Goal: Task Accomplishment & Management: Complete application form

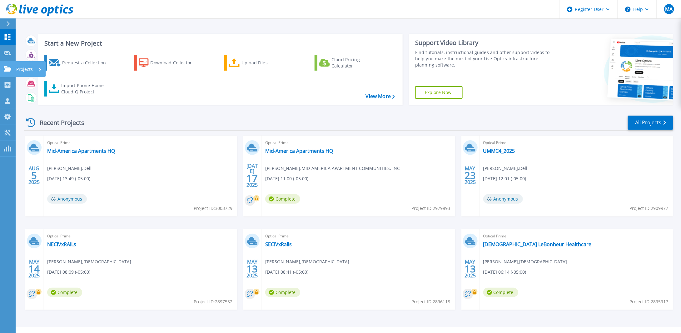
click at [27, 69] on p "Projects" at bounding box center [24, 69] width 17 height 16
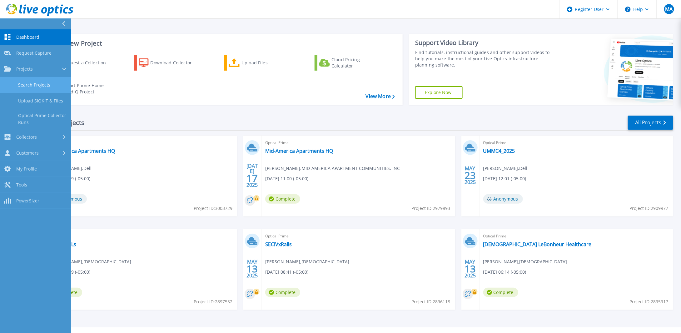
click at [42, 83] on link "Search Projects" at bounding box center [35, 85] width 71 height 16
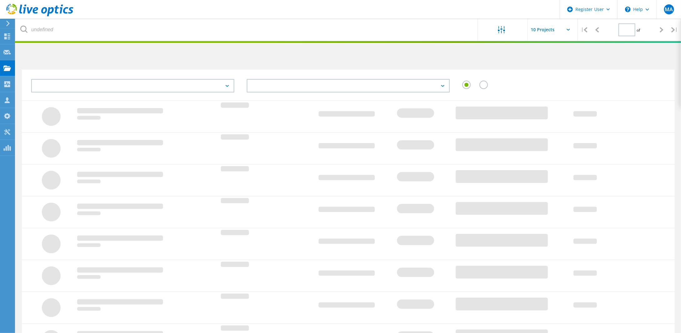
type input "1"
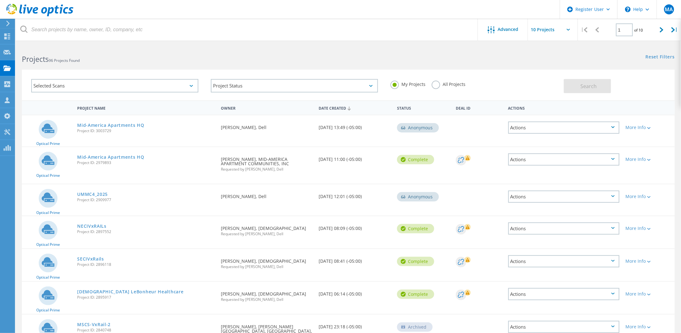
click at [443, 85] on label "All Projects" at bounding box center [449, 84] width 34 height 6
click at [0, 0] on input "All Projects" at bounding box center [0, 0] width 0 height 0
click at [498, 28] on span "Advanced" at bounding box center [508, 29] width 21 height 4
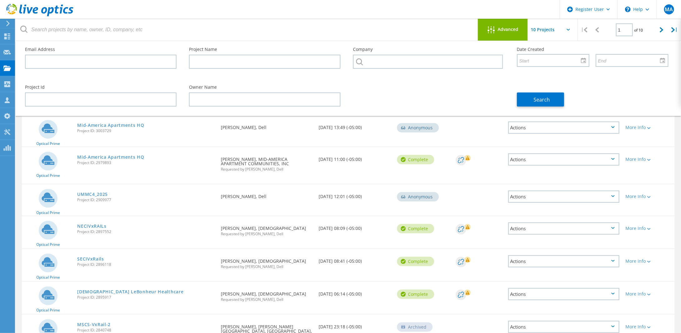
drag, startPoint x: 378, startPoint y: 52, endPoint x: 383, endPoint y: 64, distance: 13.0
click at [378, 52] on div "Company" at bounding box center [429, 60] width 164 height 38
click at [383, 64] on input "text" at bounding box center [428, 62] width 150 height 14
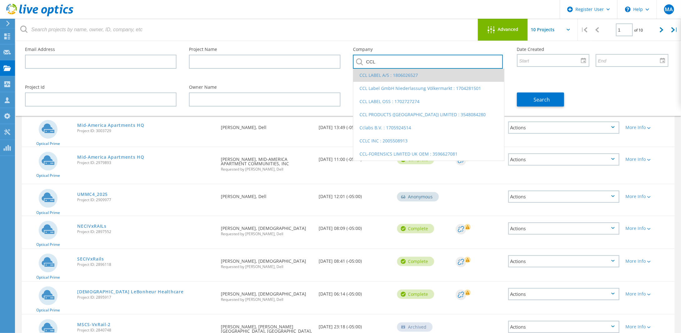
type input "CCL"
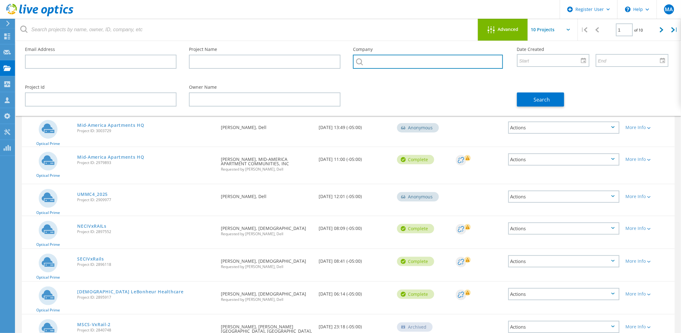
click at [377, 63] on input "text" at bounding box center [428, 62] width 150 height 14
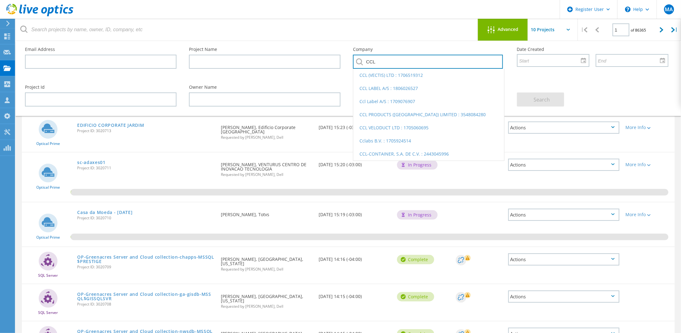
drag, startPoint x: 380, startPoint y: 65, endPoint x: 344, endPoint y: 64, distance: 35.9
click at [344, 64] on div "Email Address Project Name Company CCL CCL (VECTIS) LTD : 1706519312 CCL LABEL …" at bounding box center [347, 60] width 656 height 38
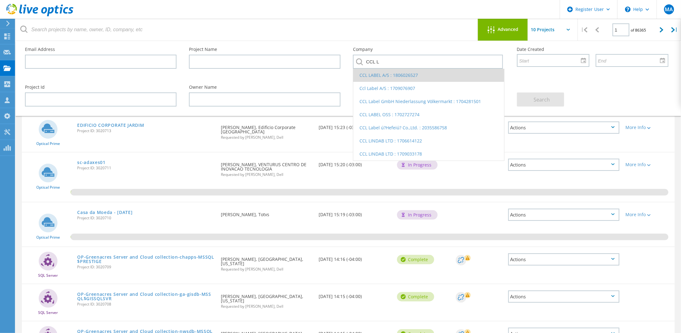
click at [373, 77] on li "CCL LABEL A/S : 1806026527" at bounding box center [428, 75] width 151 height 13
type input "CCL LABEL A/S : 1806026527"
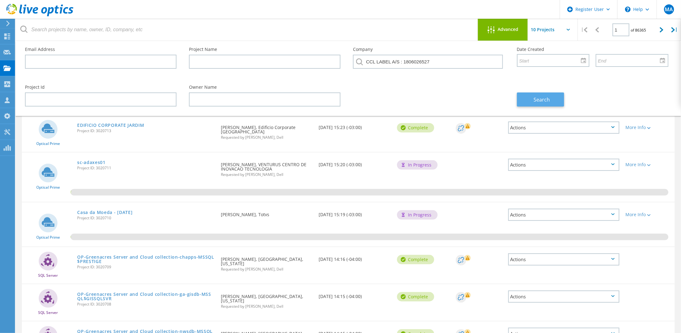
click at [549, 101] on span "Search" at bounding box center [541, 99] width 16 height 7
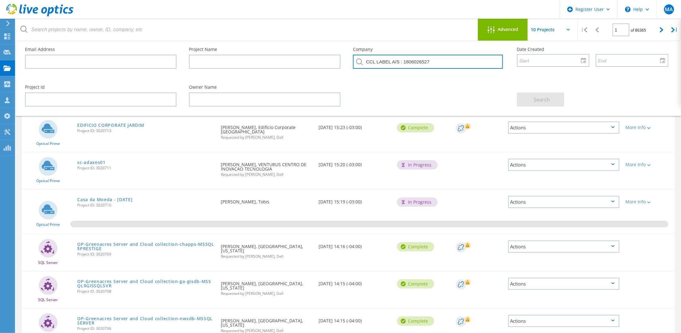
drag, startPoint x: 437, startPoint y: 62, endPoint x: 355, endPoint y: 56, distance: 82.6
click at [355, 56] on input "CCL LABEL A/S : 1806026527" at bounding box center [428, 62] width 150 height 14
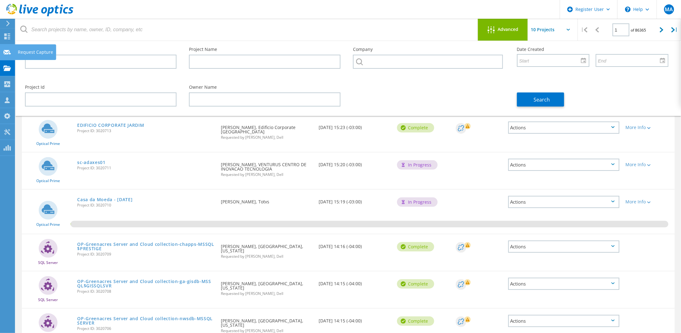
click at [28, 50] on div "Request Capture" at bounding box center [35, 52] width 35 height 4
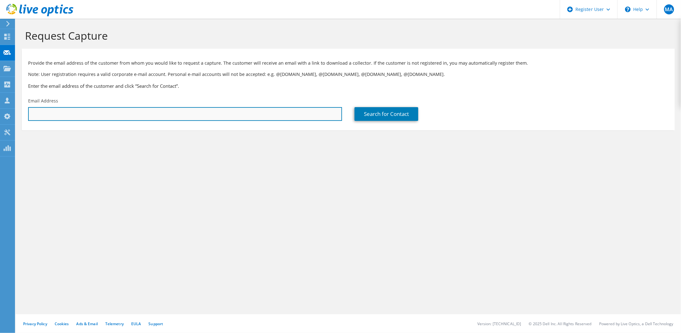
click at [49, 117] on input "text" at bounding box center [185, 114] width 314 height 14
click at [44, 114] on input "dav" at bounding box center [185, 114] width 314 height 14
paste input "sia@cclind.com"
type input "dsia@cclind.com"
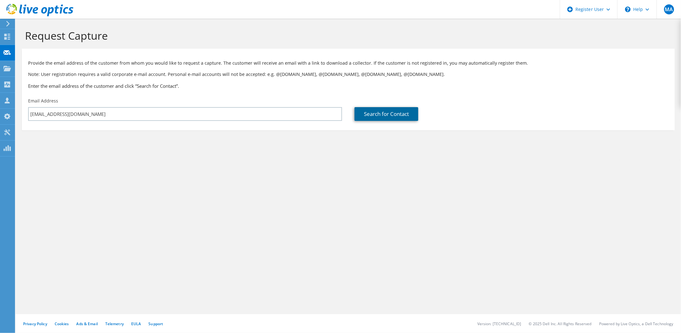
click at [370, 114] on link "Search for Contact" at bounding box center [386, 114] width 64 height 14
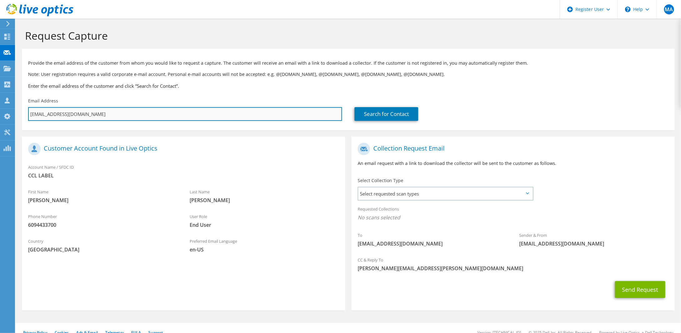
click at [79, 114] on input "dsia@cclind.com" at bounding box center [185, 114] width 314 height 14
drag, startPoint x: 71, startPoint y: 116, endPoint x: 20, endPoint y: 114, distance: 51.2
click at [20, 114] on section "Request Capture Provide the email address of the customer from whom you would l…" at bounding box center [348, 180] width 665 height 323
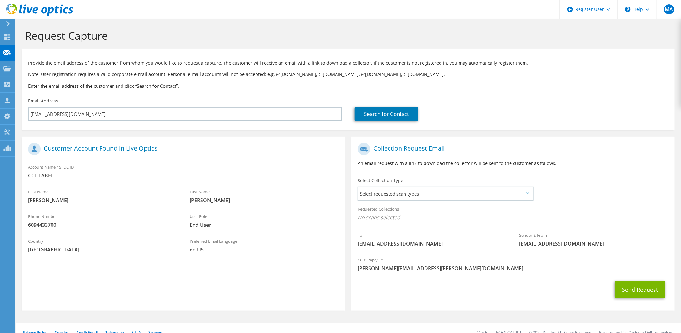
click at [58, 94] on div "Provide the email address of the customer from whom you would like to request a…" at bounding box center [348, 73] width 653 height 43
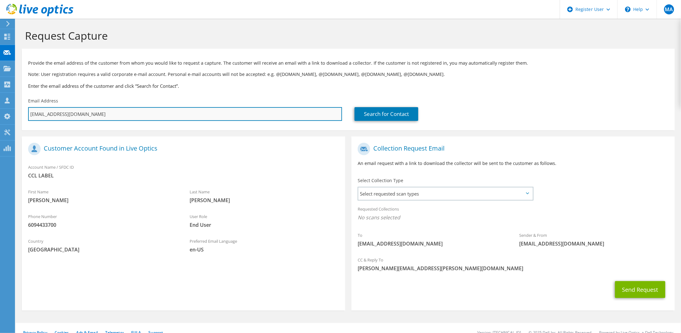
click at [69, 113] on input "dsia@cclind.com" at bounding box center [185, 114] width 314 height 14
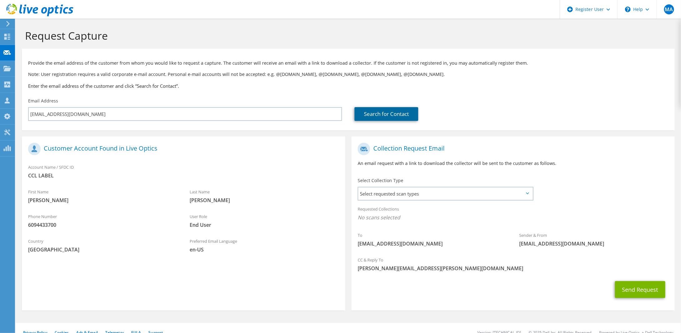
click at [379, 112] on link "Search for Contact" at bounding box center [386, 114] width 64 height 14
click at [636, 289] on button "Send Request" at bounding box center [640, 289] width 50 height 17
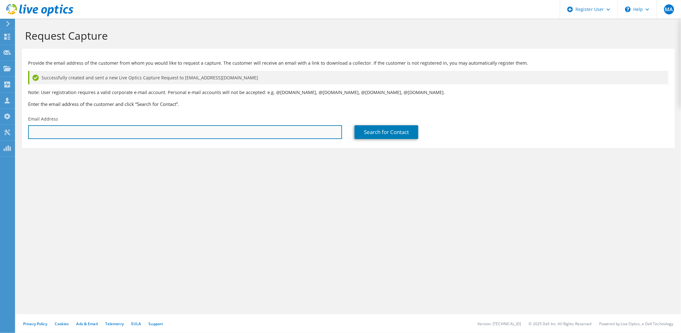
click at [42, 129] on input "text" at bounding box center [185, 132] width 314 height 14
click at [56, 135] on input "text" at bounding box center [185, 132] width 314 height 14
paste input "[EMAIL_ADDRESS][DOMAIN_NAME]"
type input "[EMAIL_ADDRESS][DOMAIN_NAME]"
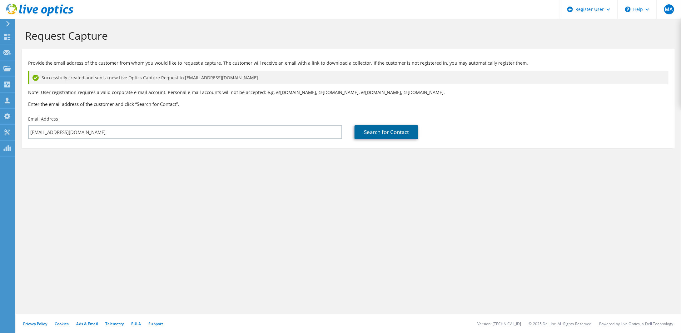
click at [381, 131] on link "Search for Contact" at bounding box center [386, 132] width 64 height 14
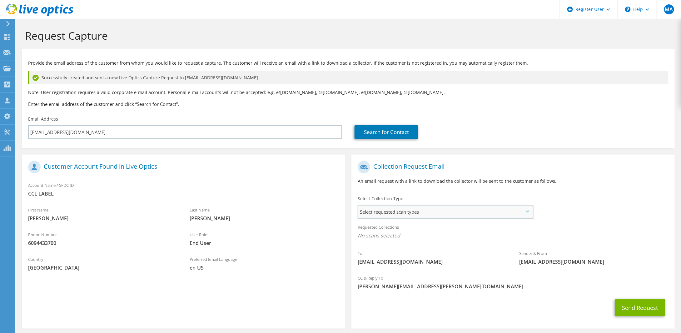
click at [393, 210] on span "Select requested scan types" at bounding box center [445, 211] width 174 height 12
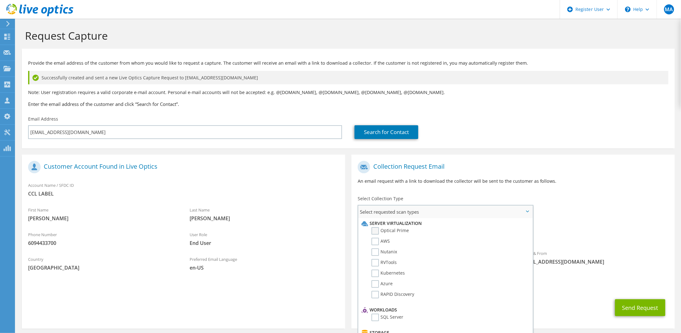
drag, startPoint x: 374, startPoint y: 230, endPoint x: 380, endPoint y: 228, distance: 6.0
click at [374, 230] on label "Optical Prime" at bounding box center [389, 230] width 37 height 7
click at [0, 0] on input "Optical Prime" at bounding box center [0, 0] width 0 height 0
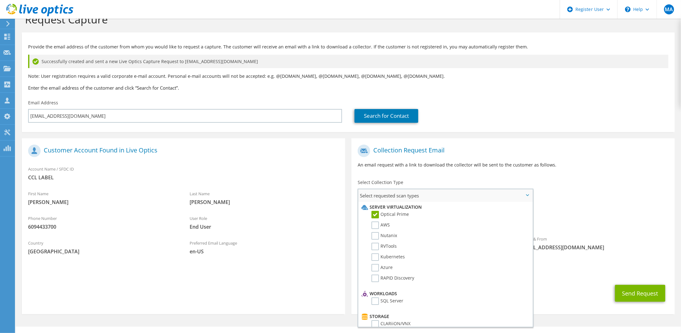
scroll to position [29, 0]
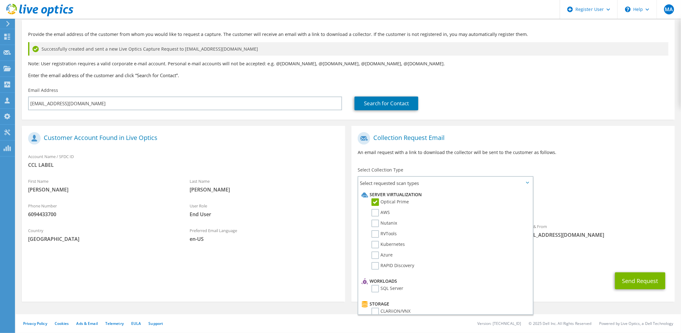
click at [572, 192] on div "Requested Collections No scans selected Optical Prime" at bounding box center [512, 204] width 323 height 25
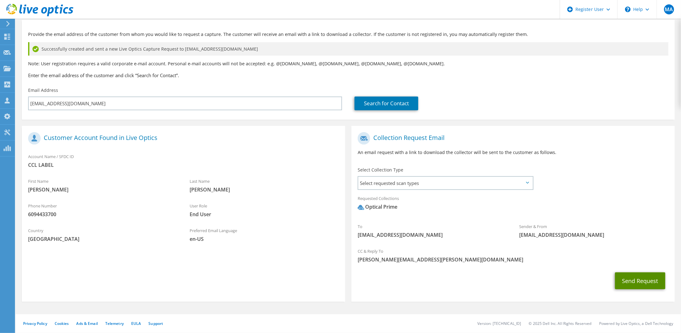
click at [650, 281] on button "Send Request" at bounding box center [640, 280] width 50 height 17
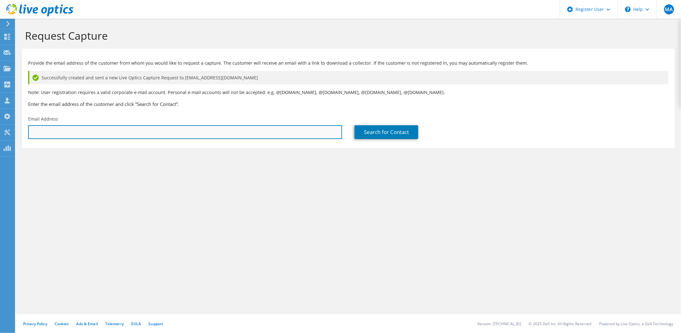
click at [47, 133] on input "text" at bounding box center [185, 132] width 314 height 14
paste input "[EMAIL_ADDRESS][DOMAIN_NAME]"
type input "[EMAIL_ADDRESS][DOMAIN_NAME]"
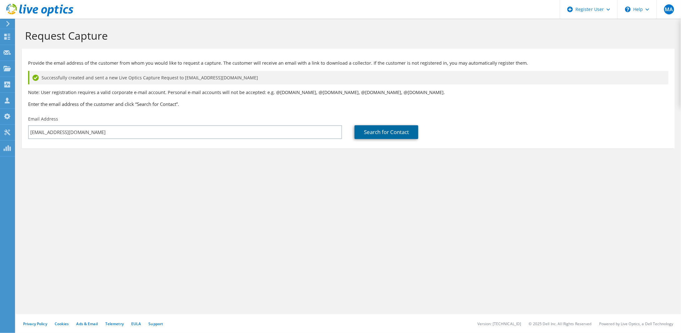
click at [386, 130] on link "Search for Contact" at bounding box center [386, 132] width 64 height 14
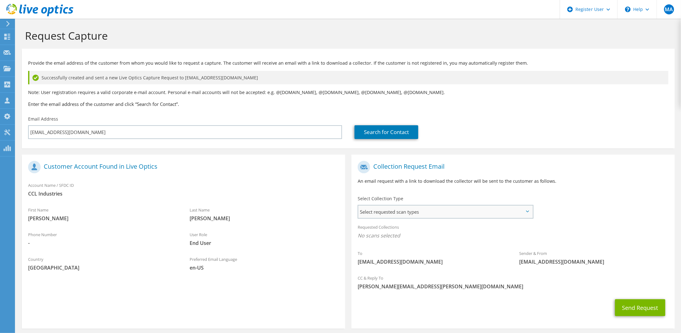
click at [424, 212] on span "Select requested scan types" at bounding box center [445, 211] width 174 height 12
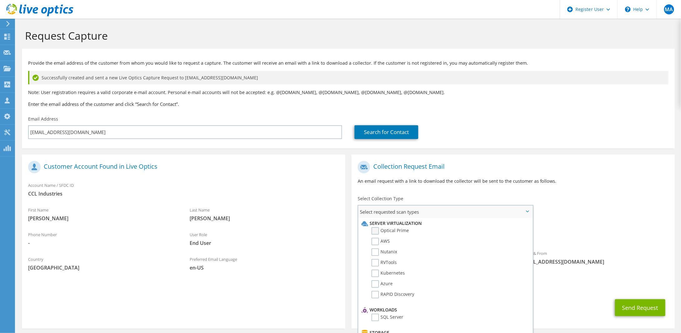
click at [376, 228] on label "Optical Prime" at bounding box center [389, 230] width 37 height 7
click at [0, 0] on input "Optical Prime" at bounding box center [0, 0] width 0 height 0
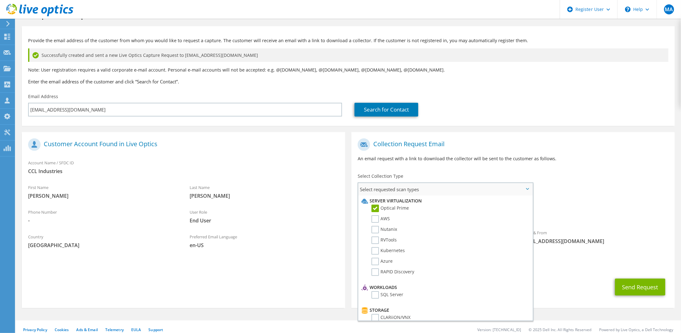
scroll to position [29, 0]
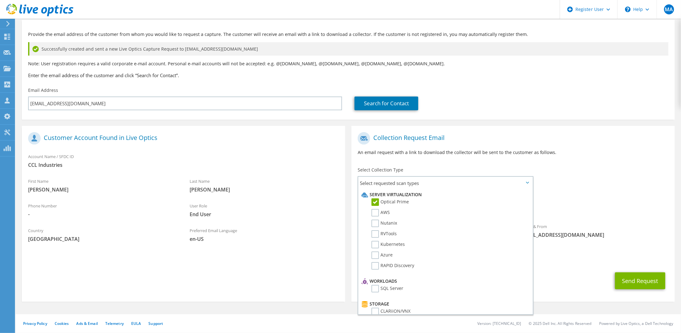
click at [569, 177] on div "To [EMAIL_ADDRESS][DOMAIN_NAME] Sender & From [EMAIL_ADDRESS][DOMAIN_NAME]" at bounding box center [512, 187] width 323 height 116
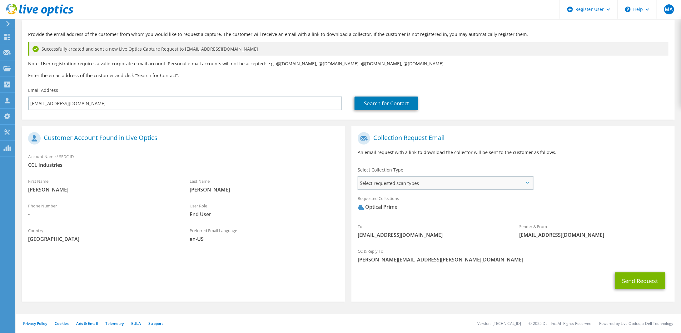
click at [422, 186] on span "Select requested scan types" at bounding box center [445, 183] width 174 height 12
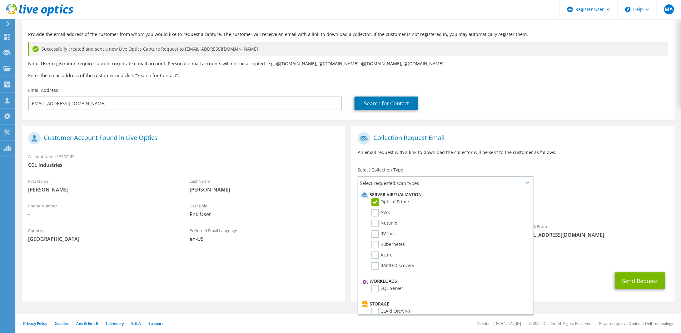
click at [560, 164] on div "To [EMAIL_ADDRESS][DOMAIN_NAME] Sender & From [EMAIL_ADDRESS][DOMAIN_NAME]" at bounding box center [512, 187] width 323 height 116
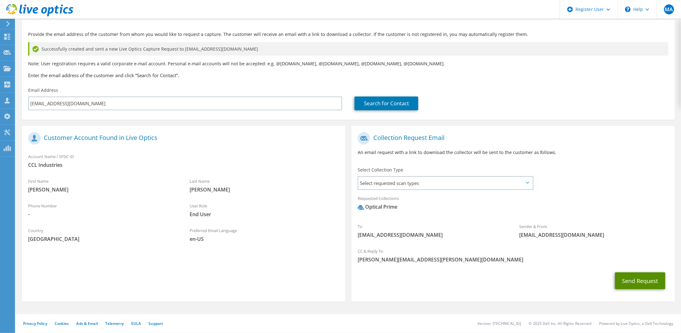
click at [631, 279] on button "Send Request" at bounding box center [640, 280] width 50 height 17
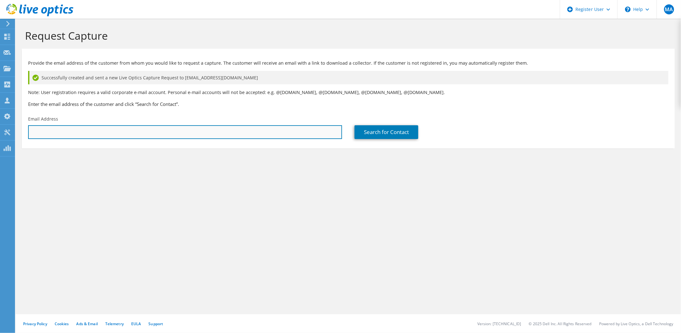
click at [42, 131] on input "text" at bounding box center [185, 132] width 314 height 14
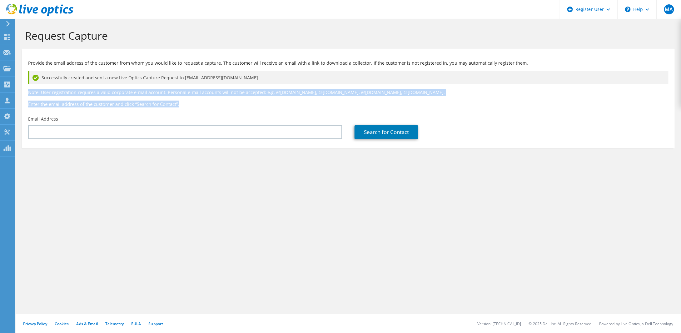
drag, startPoint x: 29, startPoint y: 94, endPoint x: 197, endPoint y: 105, distance: 168.0
click at [197, 105] on div "Provide the email address of the customer from whom you would like to request a…" at bounding box center [348, 82] width 653 height 61
click at [59, 96] on div "Provide the email address of the customer from whom you would like to request a…" at bounding box center [348, 82] width 653 height 61
drag, startPoint x: 56, startPoint y: 95, endPoint x: 205, endPoint y: 102, distance: 150.1
click at [205, 102] on div "Provide the email address of the customer from whom you would like to request a…" at bounding box center [348, 82] width 653 height 61
